Goal: Find specific page/section: Find specific page/section

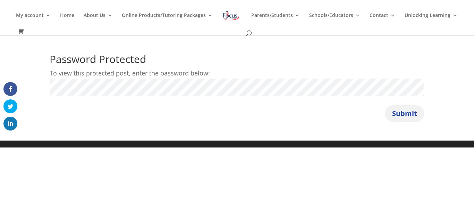
click at [404, 111] on button "Submit" at bounding box center [405, 113] width 40 height 17
